Goal: Navigation & Orientation: Find specific page/section

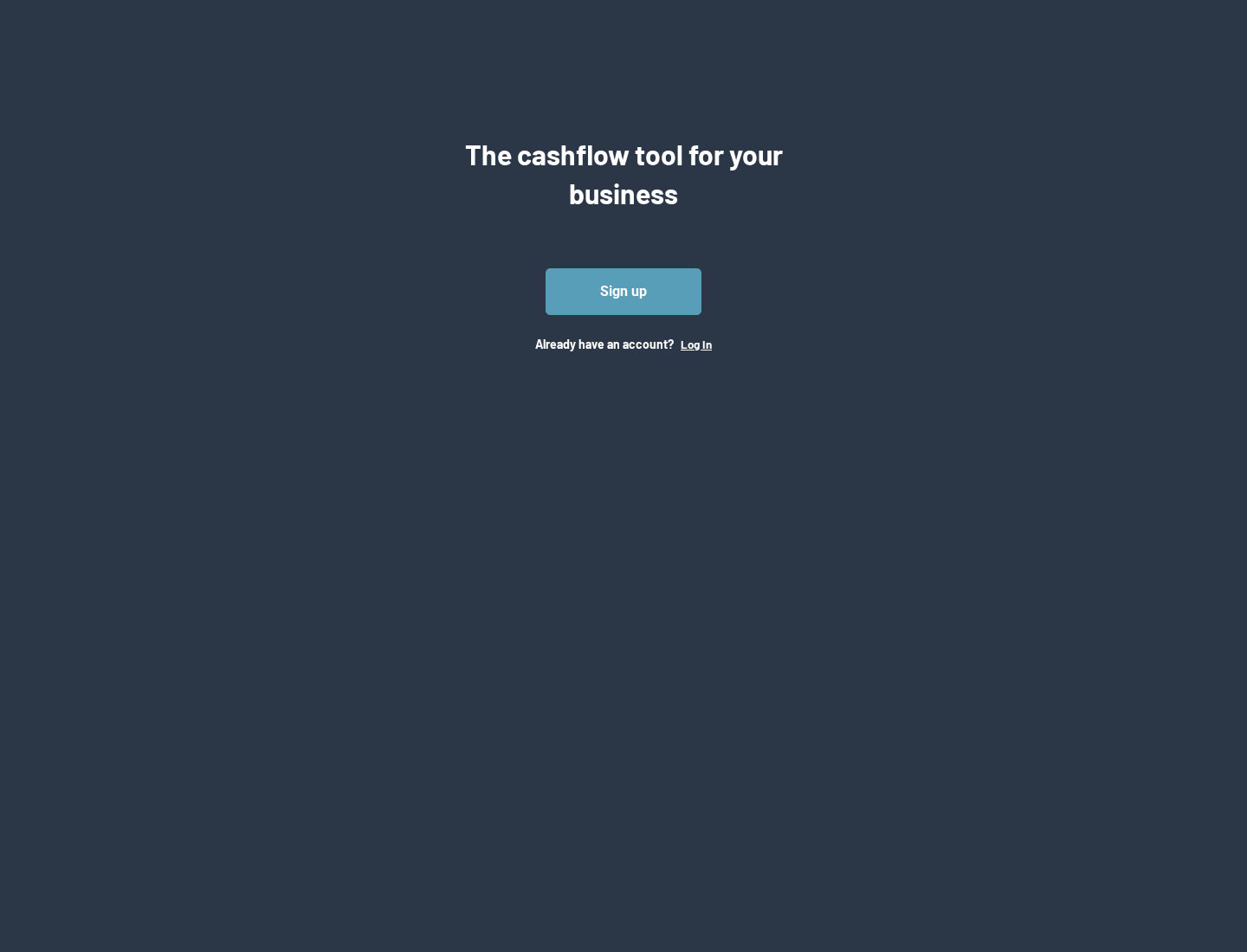
click at [695, 344] on button "Log In" at bounding box center [695, 344] width 31 height 14
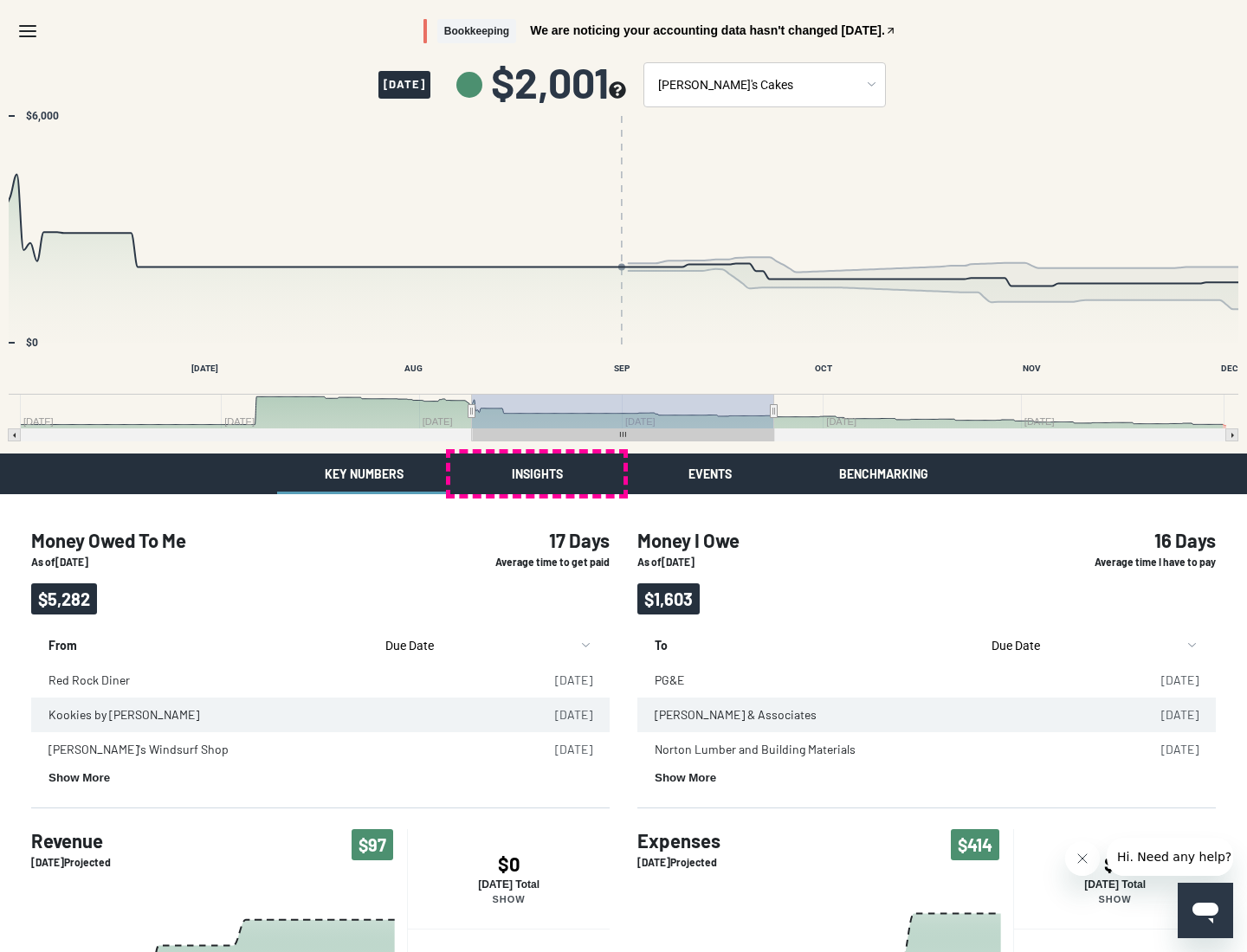
click at [537, 473] on button "Insights" at bounding box center [537, 474] width 173 height 41
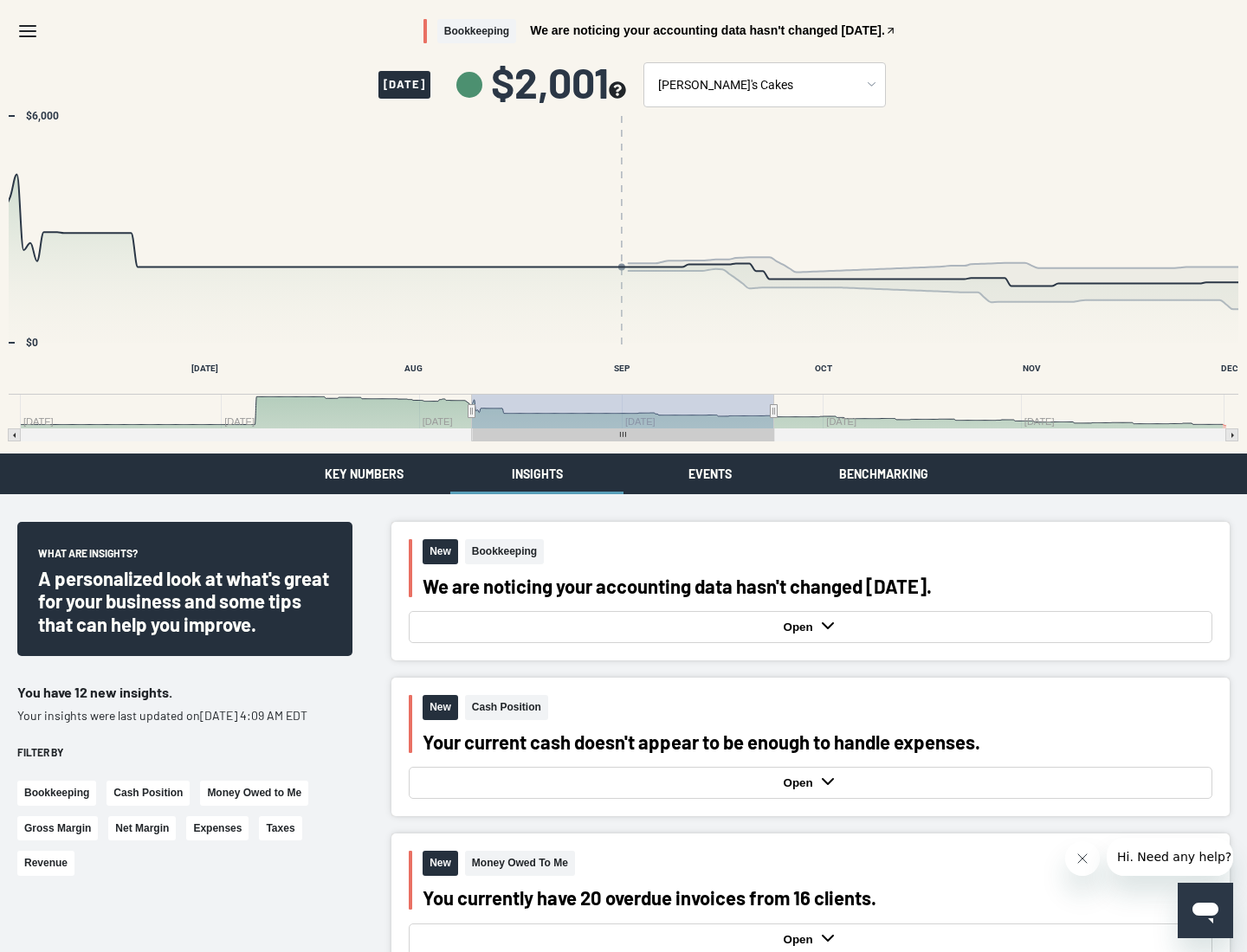
click at [710, 473] on button "Events" at bounding box center [710, 474] width 173 height 41
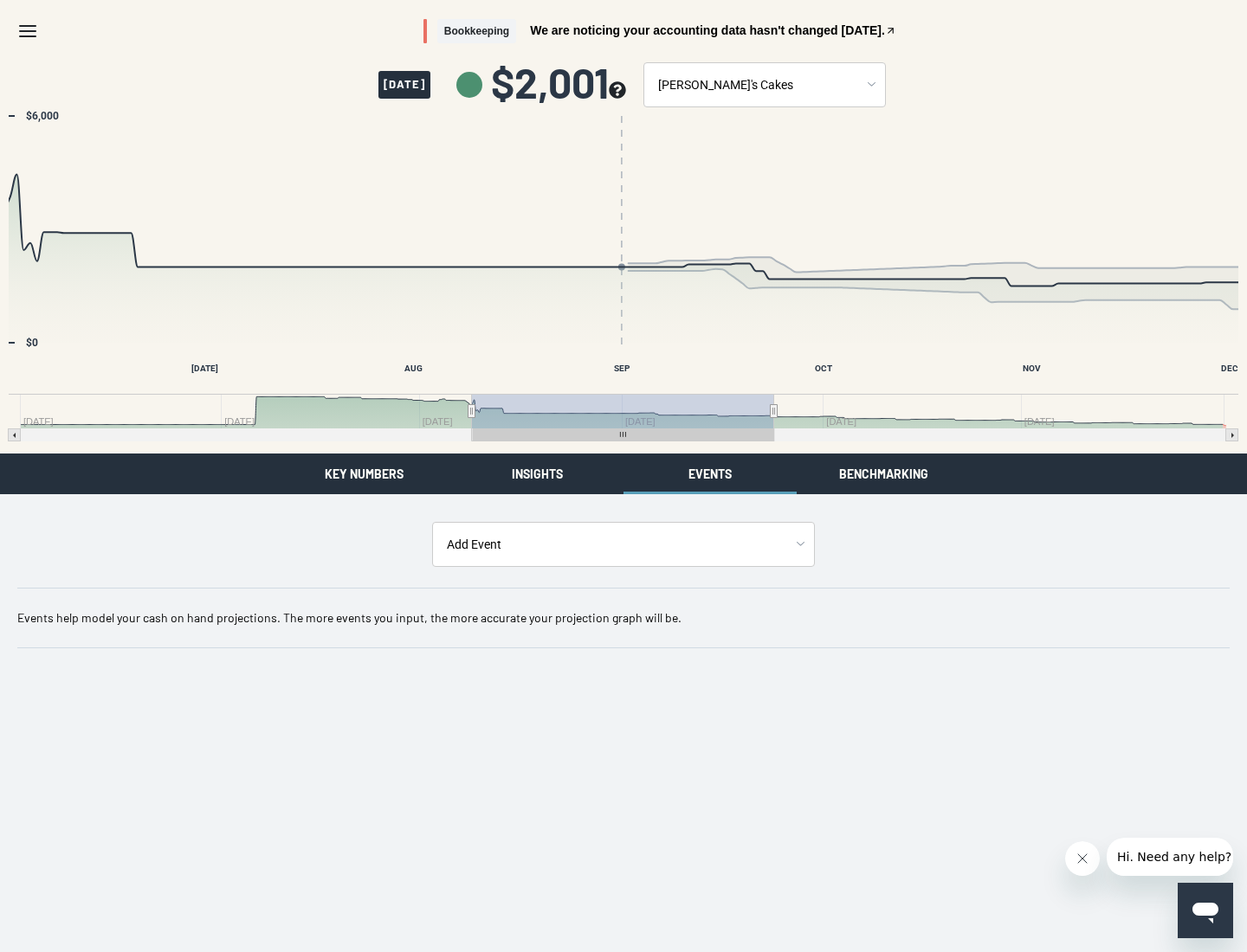
click at [884, 473] on button "Benchmarking" at bounding box center [884, 474] width 173 height 41
